Goal: Transaction & Acquisition: Purchase product/service

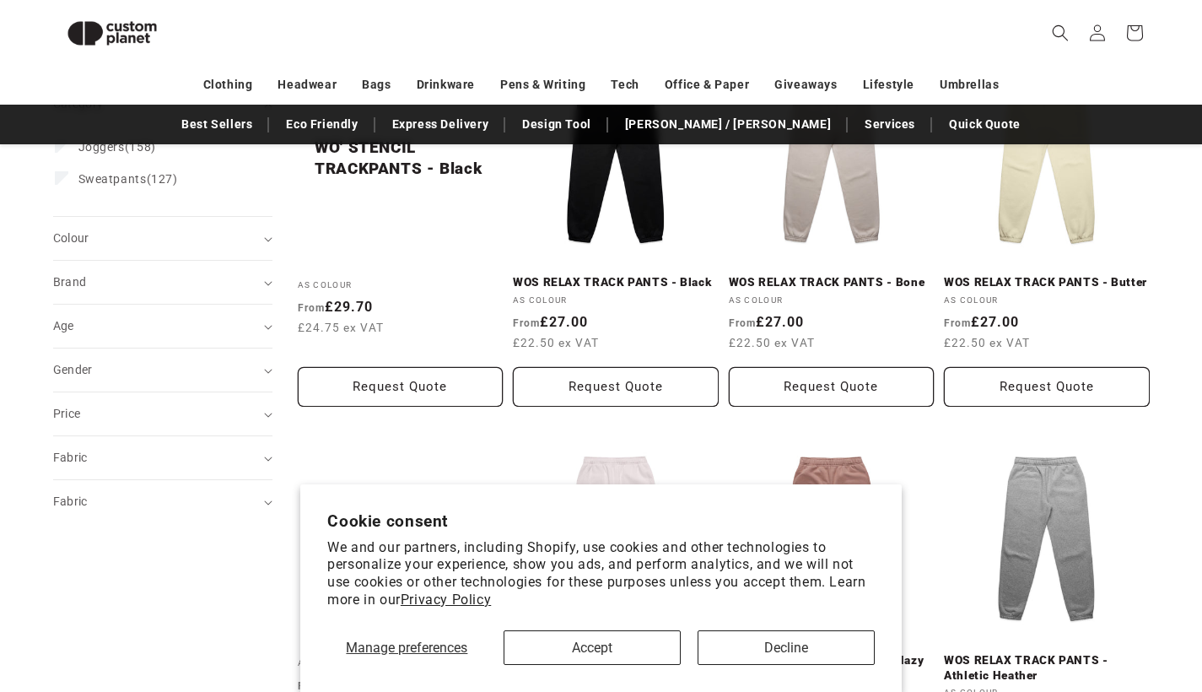
click at [635, 656] on button "Accept" at bounding box center [592, 647] width 177 height 35
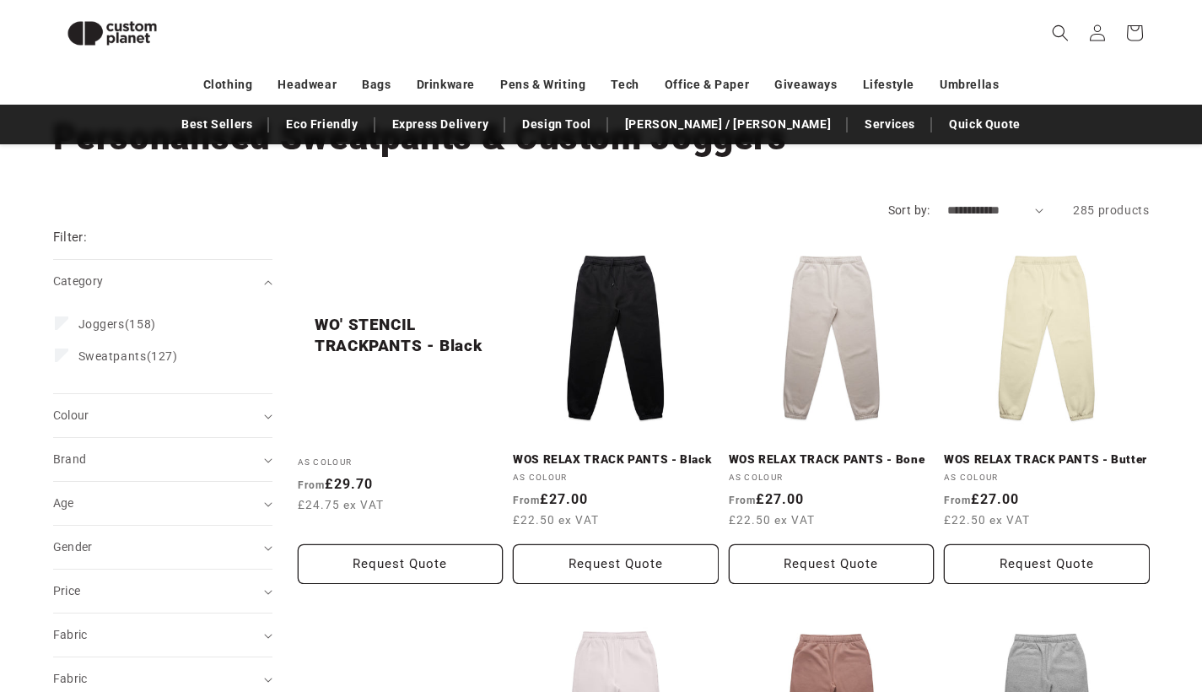
scroll to position [91, 0]
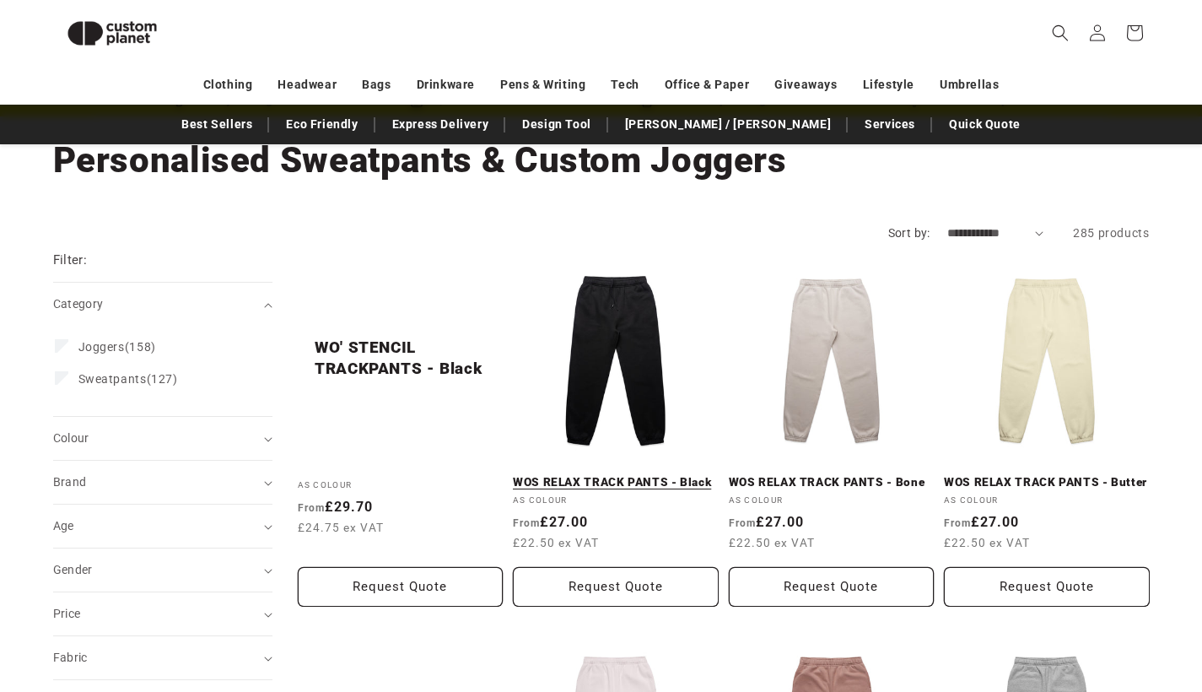
click at [595, 475] on link "WOS RELAX TRACK PANTS - Black" at bounding box center [616, 482] width 206 height 15
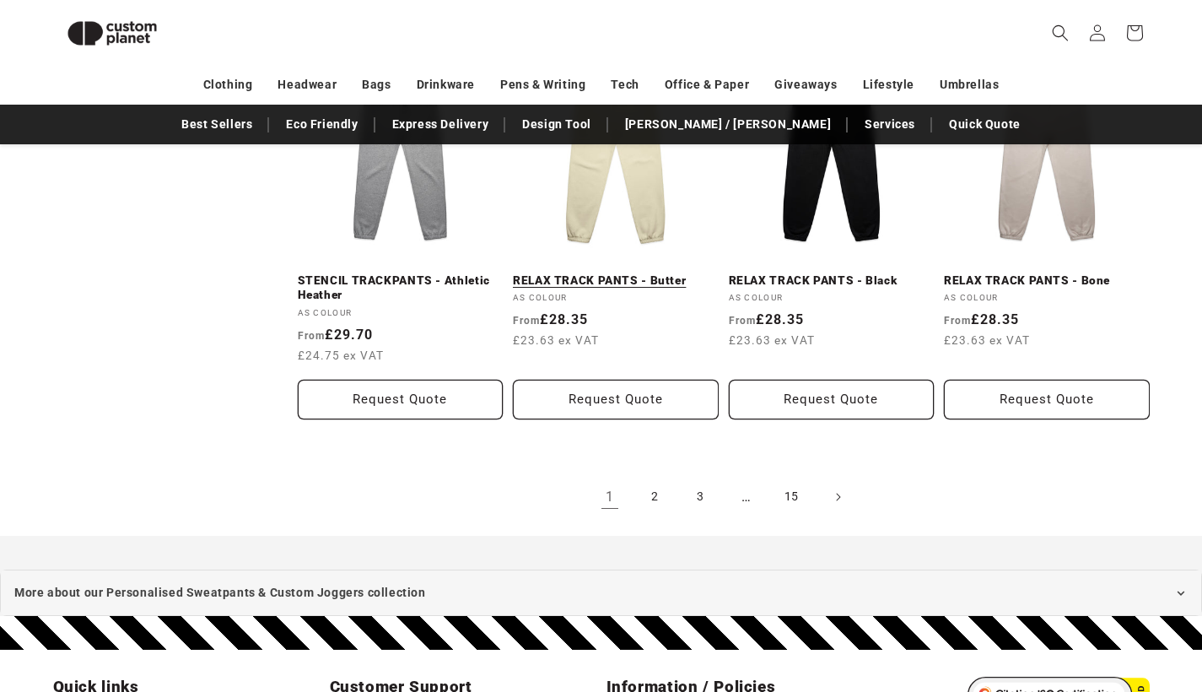
scroll to position [1876, 0]
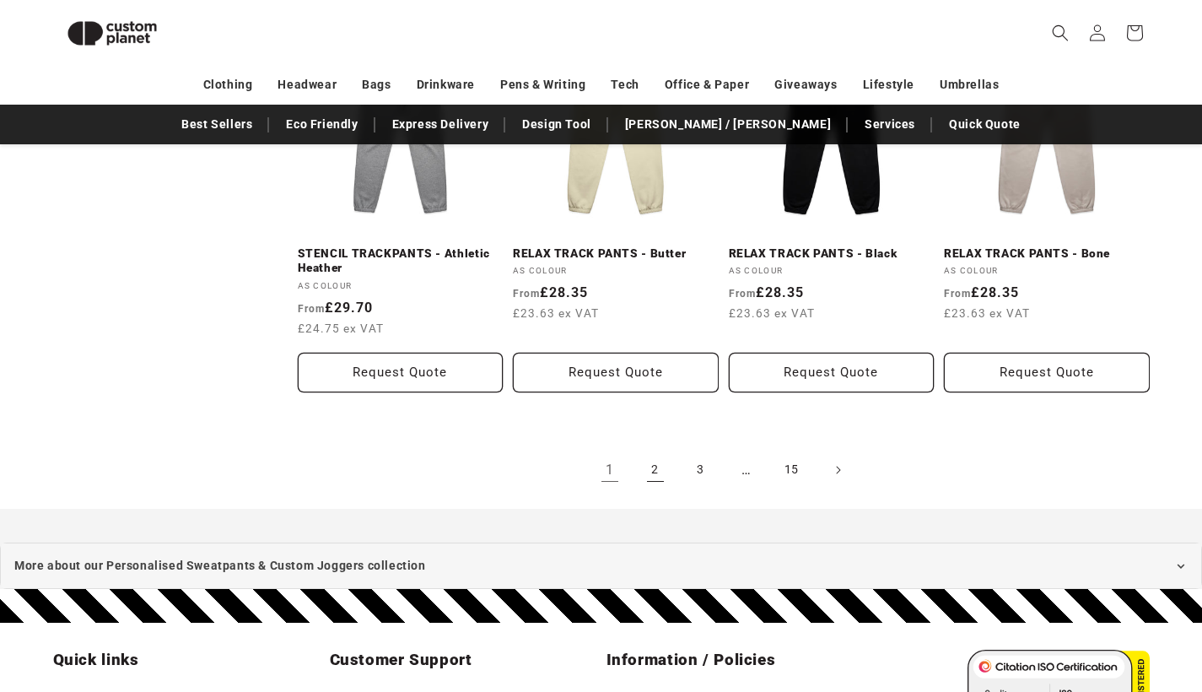
click at [662, 451] on link "2" at bounding box center [655, 469] width 37 height 37
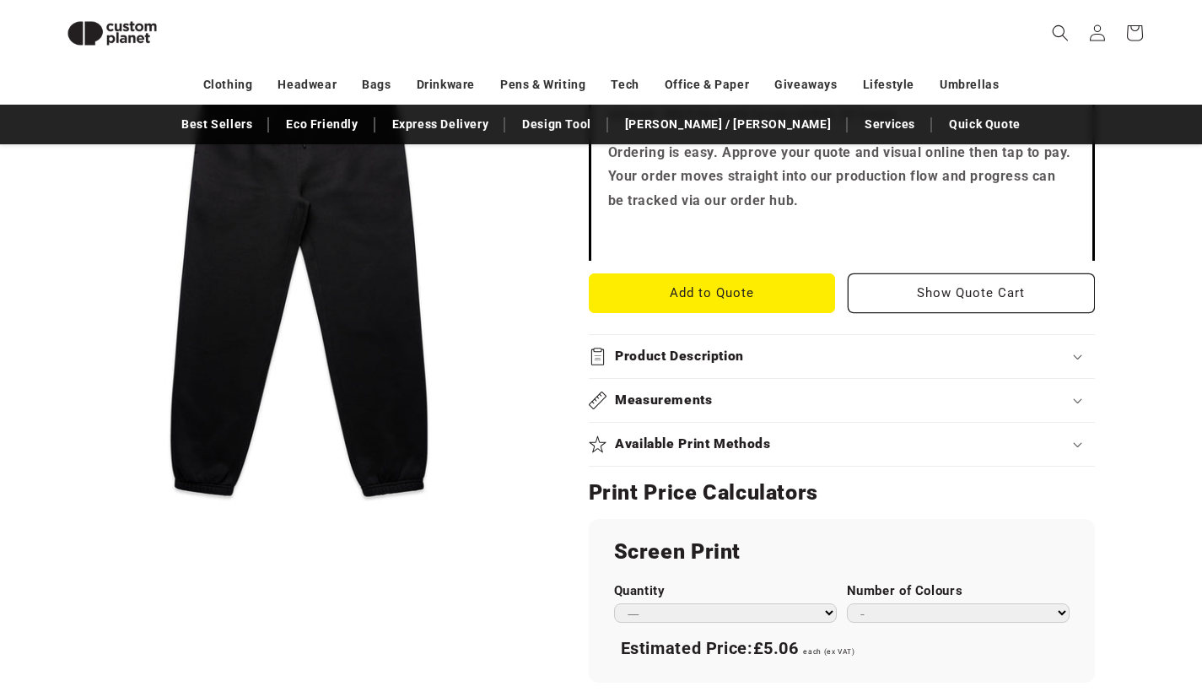
scroll to position [597, 0]
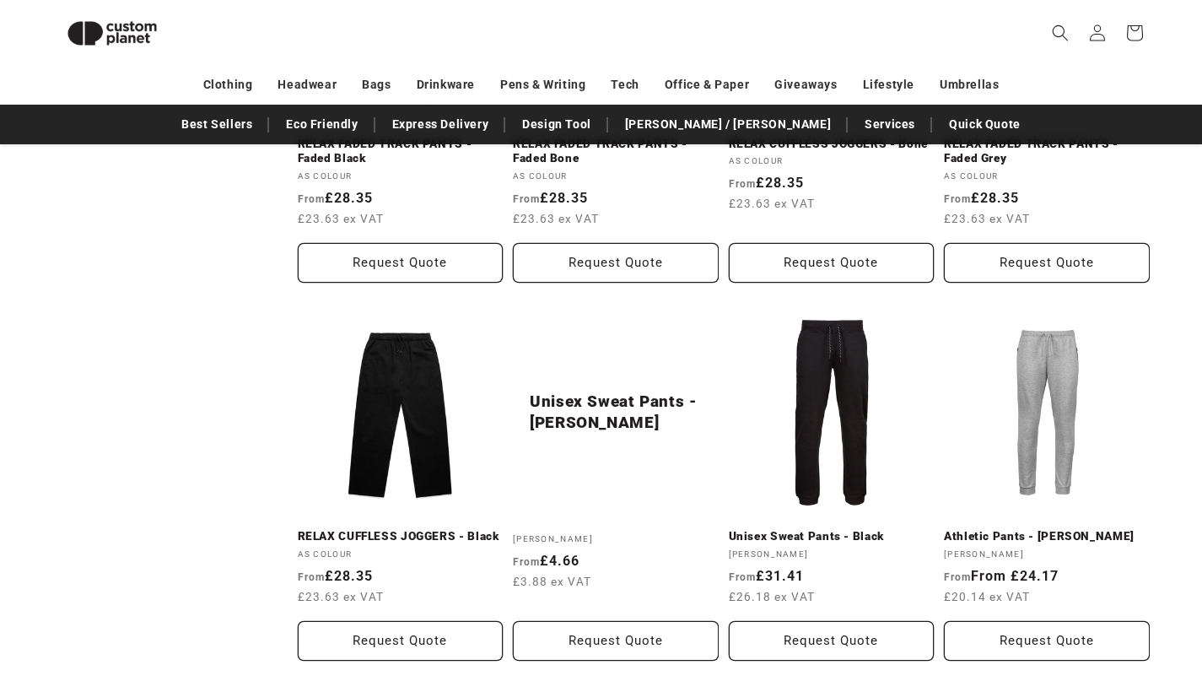
scroll to position [854, 0]
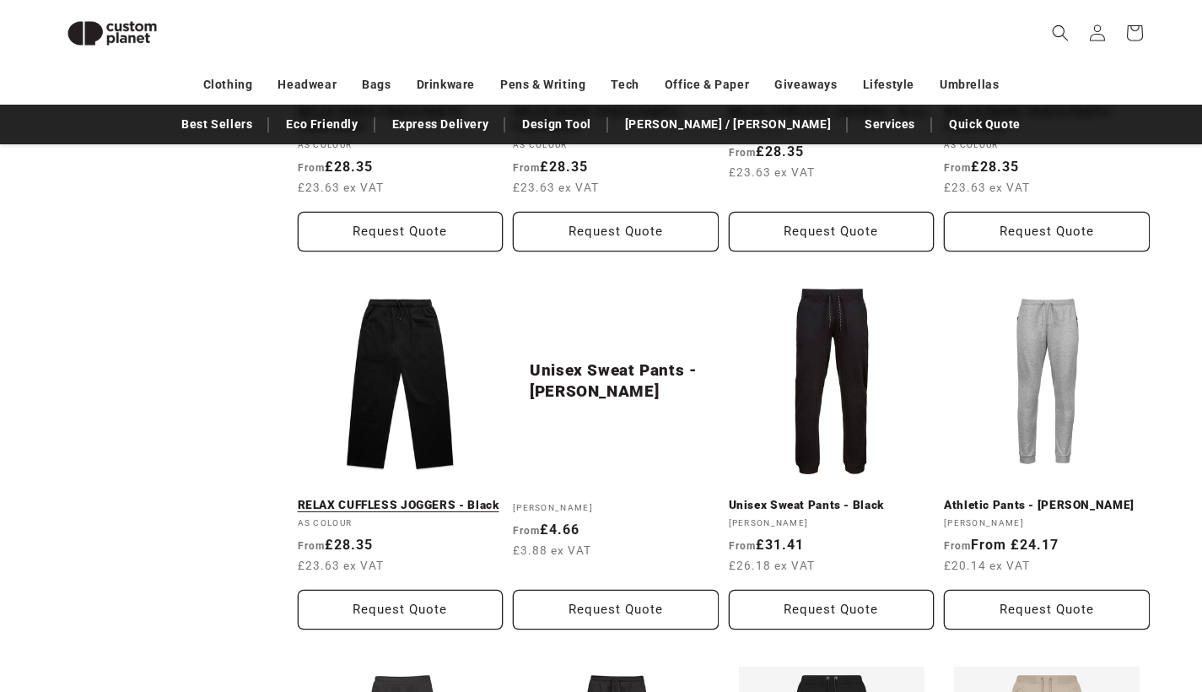
click at [413, 498] on link "RELAX CUFFLESS JOGGERS - Black" at bounding box center [401, 505] width 206 height 15
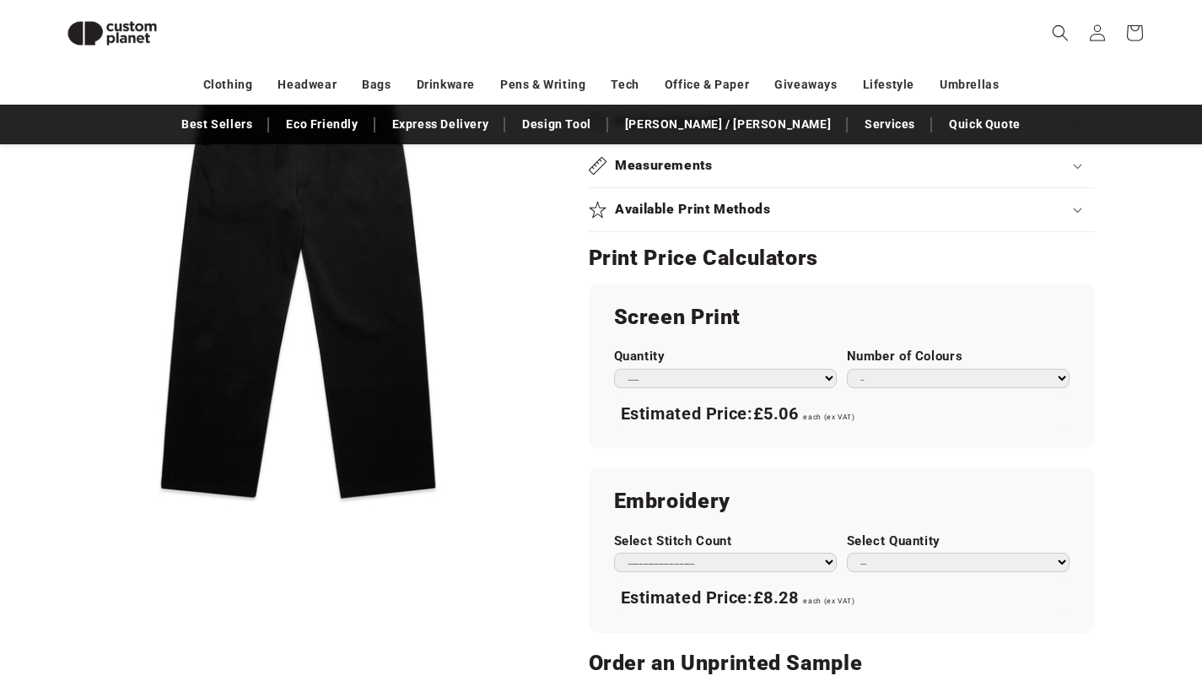
scroll to position [829, 0]
